Goal: Transaction & Acquisition: Purchase product/service

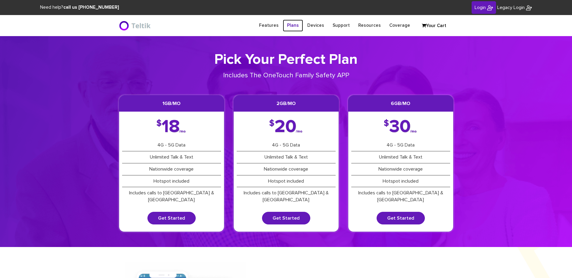
click at [292, 23] on link "Plans" at bounding box center [293, 26] width 20 height 12
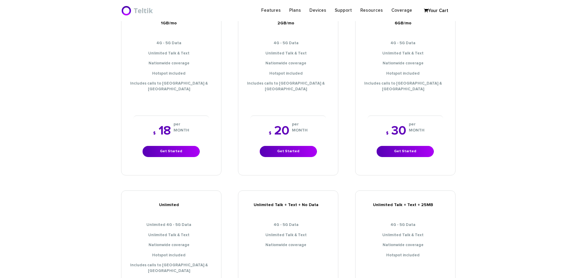
scroll to position [211, 0]
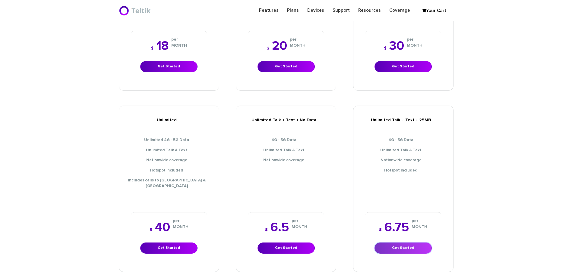
click at [395, 243] on link "Get Started" at bounding box center [402, 248] width 57 height 11
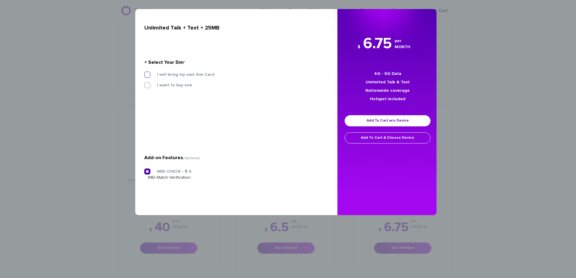
click at [148, 74] on label "I will bring my own Sim Card" at bounding box center [181, 74] width 67 height 5
click at [144, 73] on input "I will bring my own Sim Card" at bounding box center [144, 73] width 0 height 0
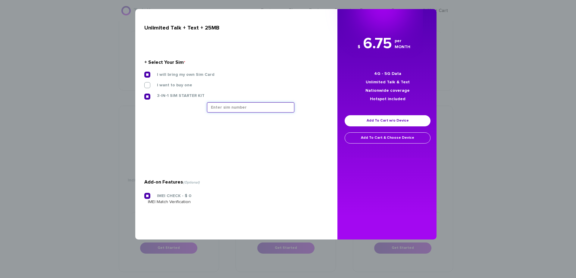
click at [247, 109] on input "text" at bounding box center [250, 107] width 87 height 10
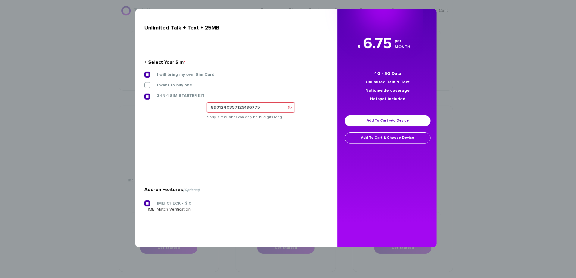
type input "8901240357129196775"
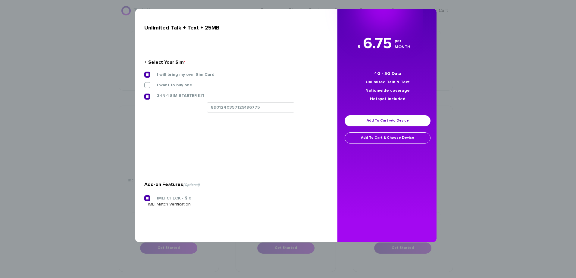
click at [273, 98] on div "3-IN-1 SIM STARTER KIT" at bounding box center [234, 98] width 189 height 10
click at [269, 106] on input "8901240357129196775" at bounding box center [250, 107] width 87 height 10
click at [378, 122] on link "Add To Cart w/o Device" at bounding box center [388, 120] width 86 height 11
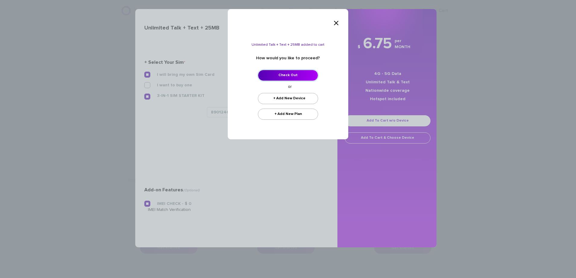
click at [294, 73] on link "Check Out" at bounding box center [288, 75] width 60 height 11
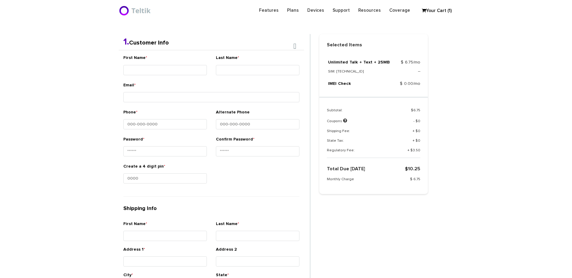
scroll to position [127, 0]
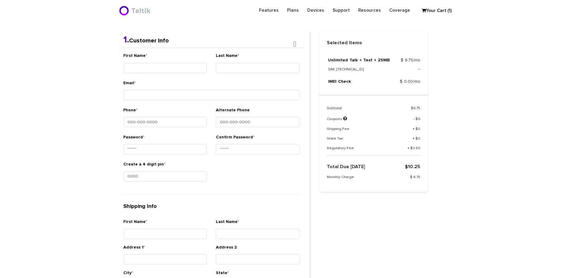
click at [173, 83] on div "Email *" at bounding box center [211, 91] width 176 height 23
click at [178, 66] on input "First Name *" at bounding box center [164, 68] width 83 height 10
type input "Ner - Moshe"
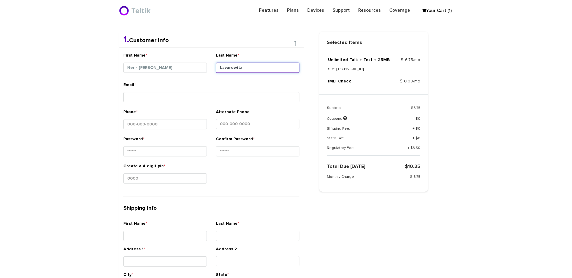
type input "Lavarowitz"
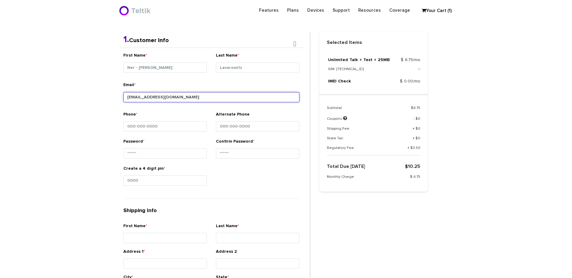
type input "redeyeplus@gmail.com"
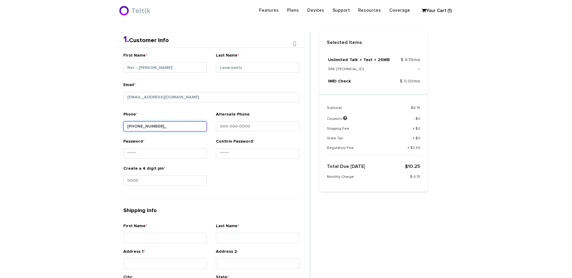
type input "347-249-7801"
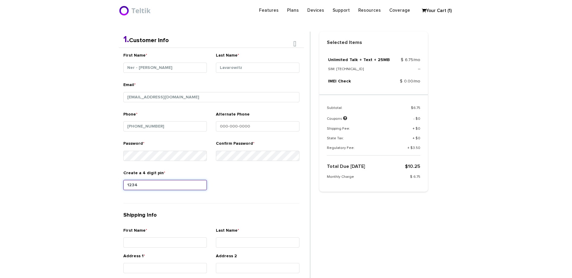
type input "1234"
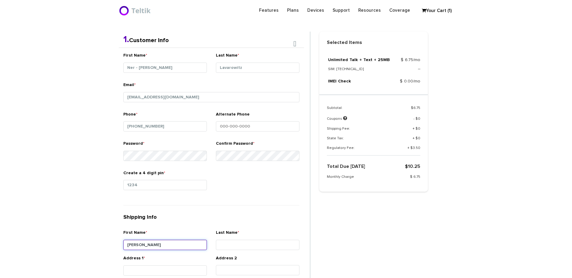
type input "Moshe"
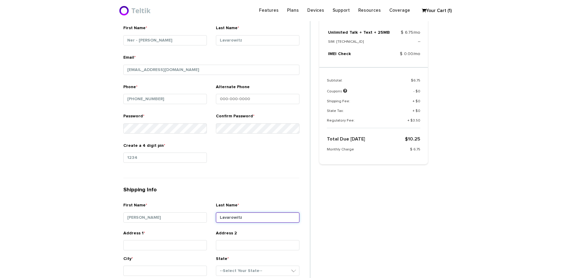
scroll to position [188, 0]
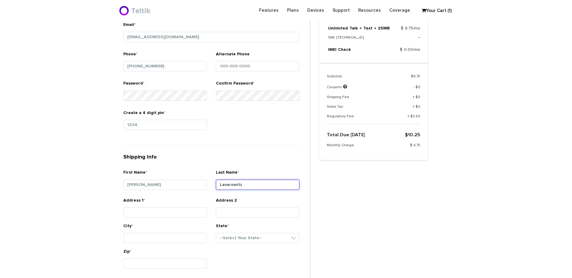
type input "Lavarowitz"
click at [154, 207] on div "Address 1 *" at bounding box center [164, 209] width 83 height 23
click at [152, 212] on input "Address 1 *" at bounding box center [164, 213] width 83 height 10
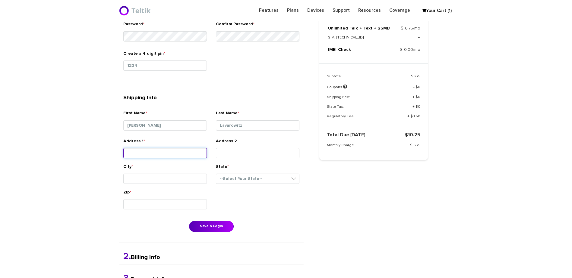
scroll to position [248, 0]
click at [186, 153] on input "Address 1 *" at bounding box center [164, 152] width 83 height 10
click at [158, 136] on div "First Name * Moshe" at bounding box center [165, 123] width 92 height 28
click at [152, 149] on input "Address 1 *" at bounding box center [164, 152] width 83 height 10
click at [153, 150] on input "323" at bounding box center [164, 152] width 83 height 10
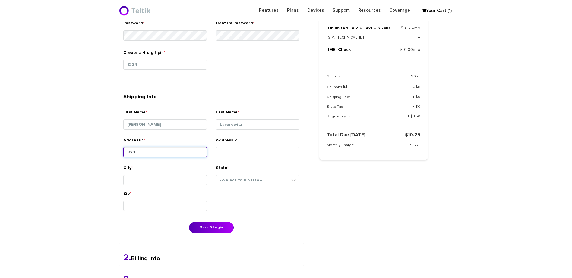
click at [153, 150] on input "323" at bounding box center [164, 152] width 83 height 10
paste input "Terhune Ave., Passaic, NJ 07055, USA"
type input "323 Terhune Ave., Passaic, NJ 07055, USA"
click at [174, 183] on input "City *" at bounding box center [164, 180] width 83 height 10
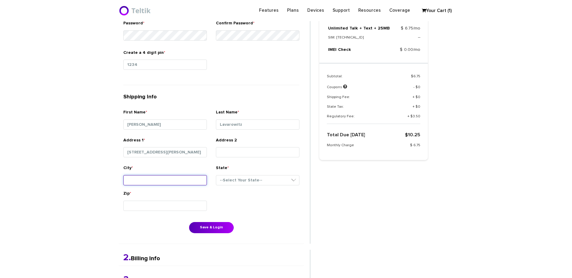
scroll to position [0, 0]
type input "Passaic"
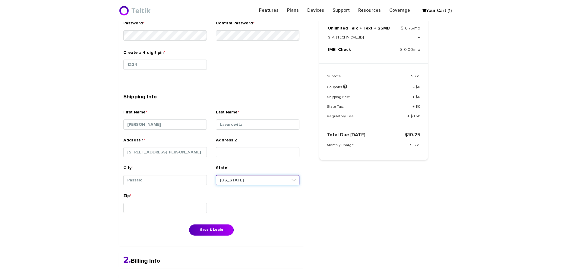
select select "NJ"
type input "07055"
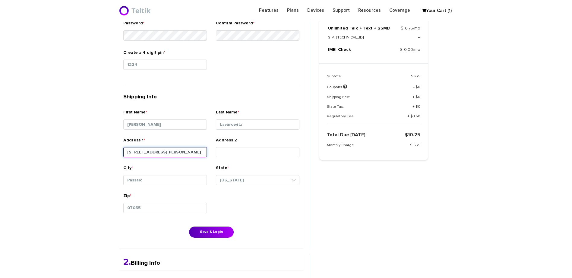
scroll to position [0, 6]
drag, startPoint x: 158, startPoint y: 153, endPoint x: 265, endPoint y: 154, distance: 106.4
click at [265, 154] on div "Address 1 * 323 Terhune Ave., Passaic, NJ 07055, USA Address 2" at bounding box center [211, 151] width 185 height 28
type input "323 Terhune Ave"
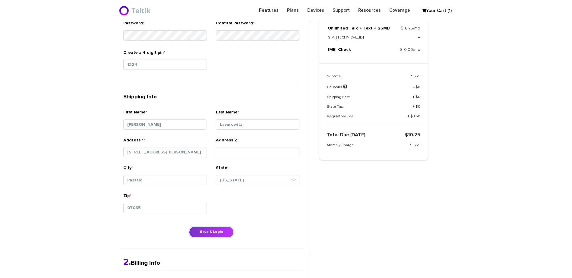
click at [211, 227] on button "Save & Login" at bounding box center [211, 232] width 45 height 11
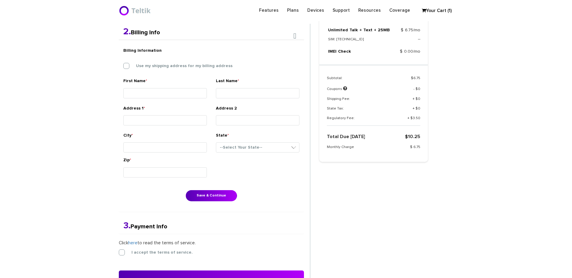
scroll to position [157, 0]
click at [137, 67] on label "Use my shipping address for my billing address" at bounding box center [179, 66] width 105 height 5
click at [123, 64] on input "Use my shipping address for my billing address" at bounding box center [123, 64] width 0 height 0
type input "Moshe"
type input "Lavarowitz"
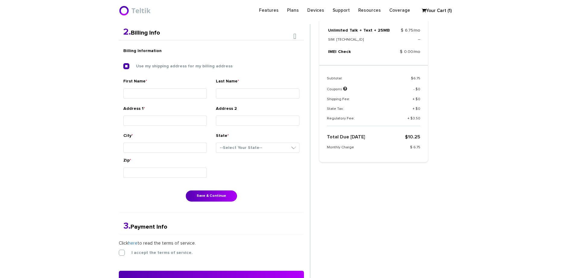
type input "323 Terhune Ave"
type input "Passaic"
select select "NJ"
click at [201, 199] on button "Save & Continue" at bounding box center [211, 196] width 51 height 11
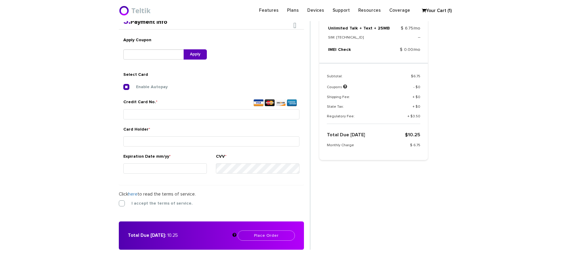
click at [192, 119] on div "Credit Card No. *" at bounding box center [211, 112] width 185 height 27
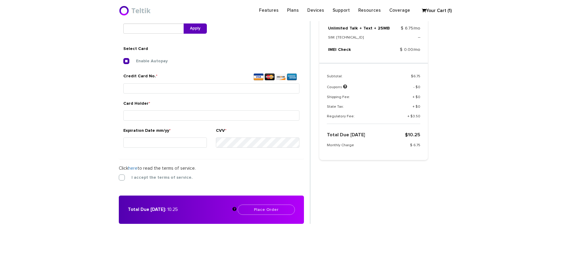
click at [190, 101] on div "Enable Autopay Credit Card No. * Card Holder * Expiration Date mm/yy *" at bounding box center [211, 106] width 176 height 96
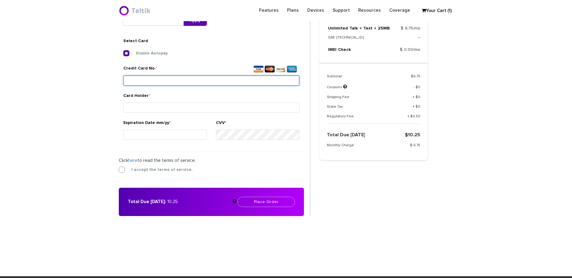
click at [200, 86] on div "Credit Card No. *" at bounding box center [211, 76] width 176 height 23
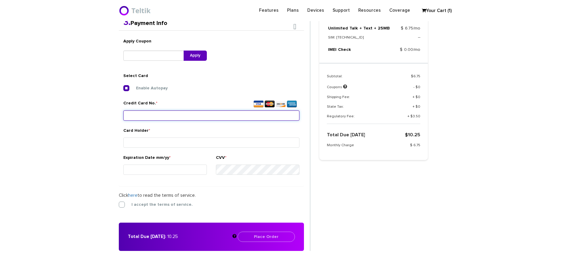
scroll to position [225, 0]
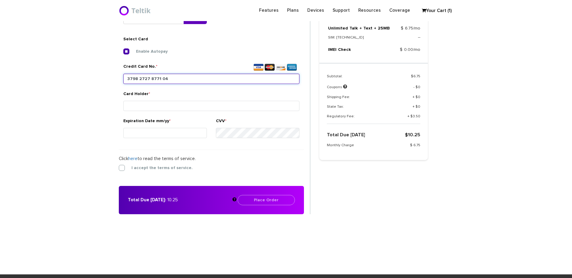
type input "3798 2727 8771 042"
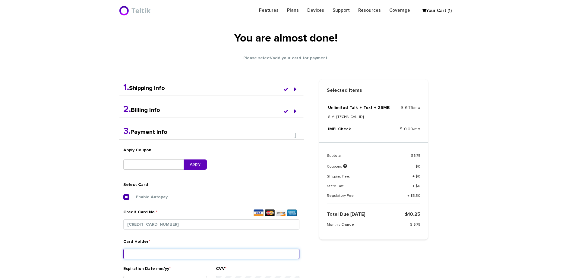
scroll to position [90, 0]
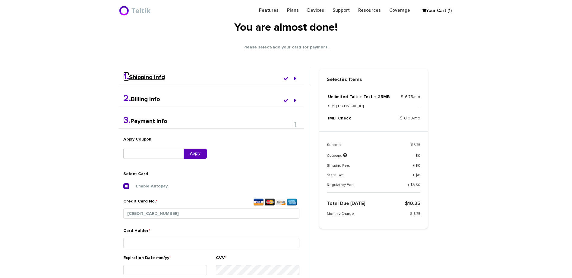
click at [154, 75] on link "1. Shipping Info" at bounding box center [144, 77] width 42 height 6
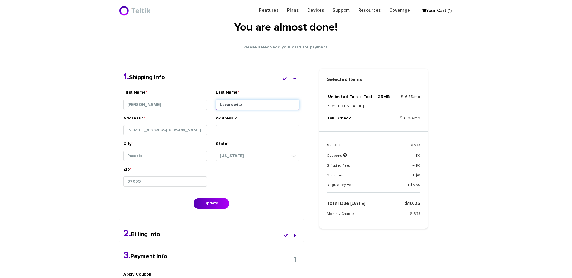
click at [238, 102] on input "Lavarowitz" at bounding box center [257, 105] width 83 height 10
click at [239, 102] on input "Lavarowitz" at bounding box center [257, 105] width 83 height 10
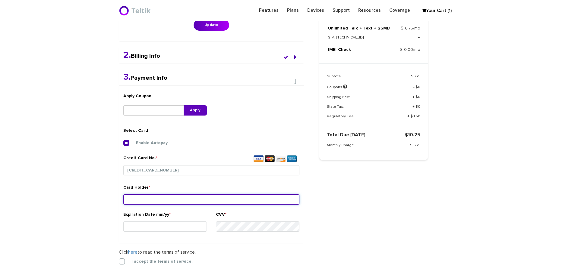
scroll to position [274, 0]
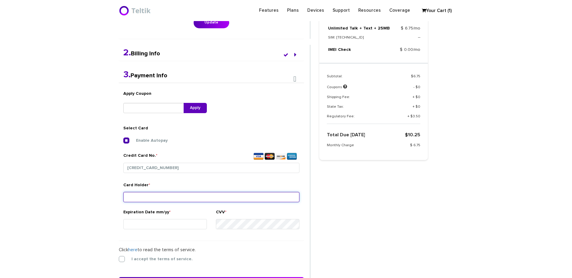
click at [149, 200] on input "Card Holder *" at bounding box center [211, 197] width 176 height 10
paste input "Lavarowitz"
type input "Ellie Lazarowitz"
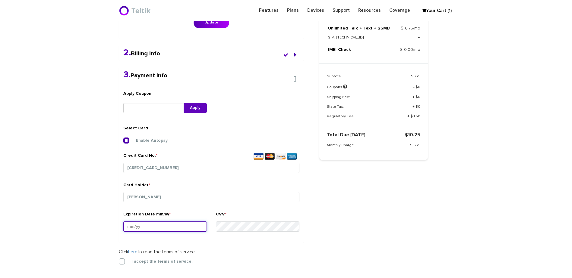
click at [151, 223] on input "Expiration Date mm/yy *" at bounding box center [164, 227] width 83 height 10
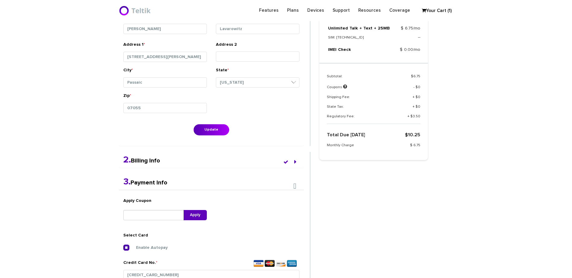
scroll to position [63, 0]
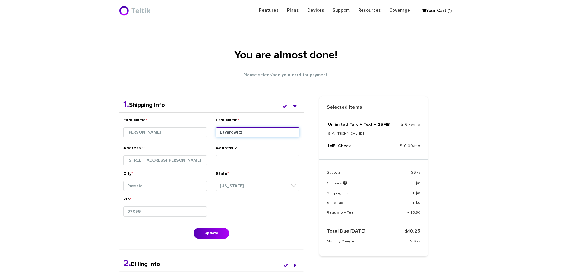
click at [224, 134] on input "Lavarowitz" at bounding box center [257, 132] width 83 height 10
type input "Lazarowitz"
click at [215, 236] on button "Update" at bounding box center [211, 233] width 36 height 11
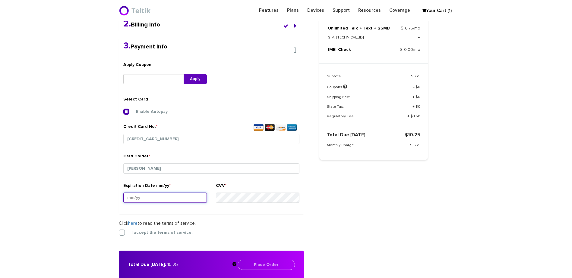
click at [158, 204] on div "Expiration Date mm/yy *" at bounding box center [164, 194] width 83 height 23
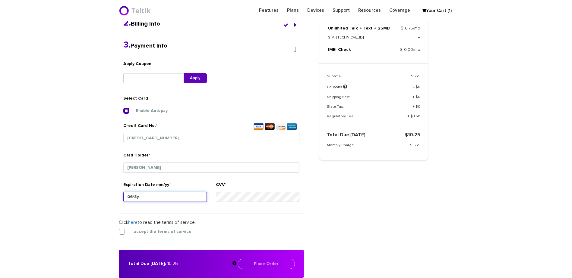
type input "06/30"
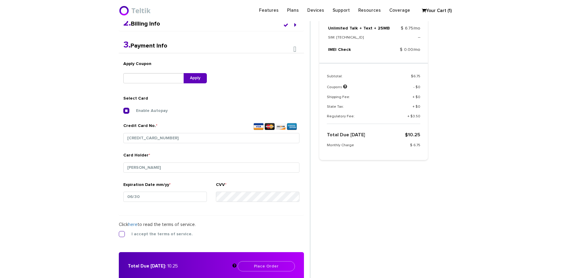
click at [141, 233] on label "I accept the terms of service." at bounding box center [157, 234] width 70 height 5
click at [119, 233] on input "I accept the terms of service." at bounding box center [119, 233] width 0 height 0
click at [248, 263] on button "Place Order" at bounding box center [265, 267] width 57 height 10
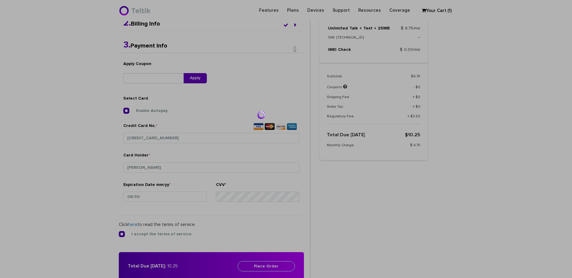
scroll to position [0, 0]
